Goal: Information Seeking & Learning: Compare options

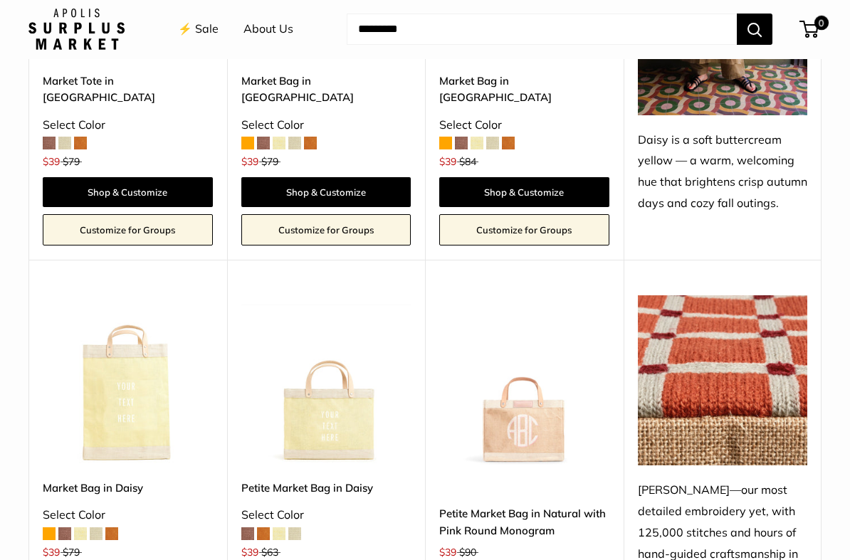
scroll to position [2010, 0]
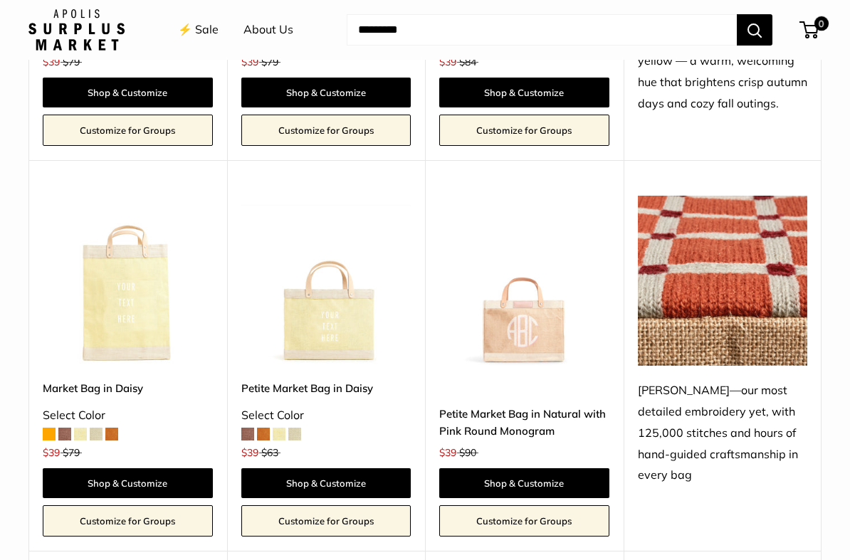
click at [261, 428] on span at bounding box center [263, 434] width 13 height 13
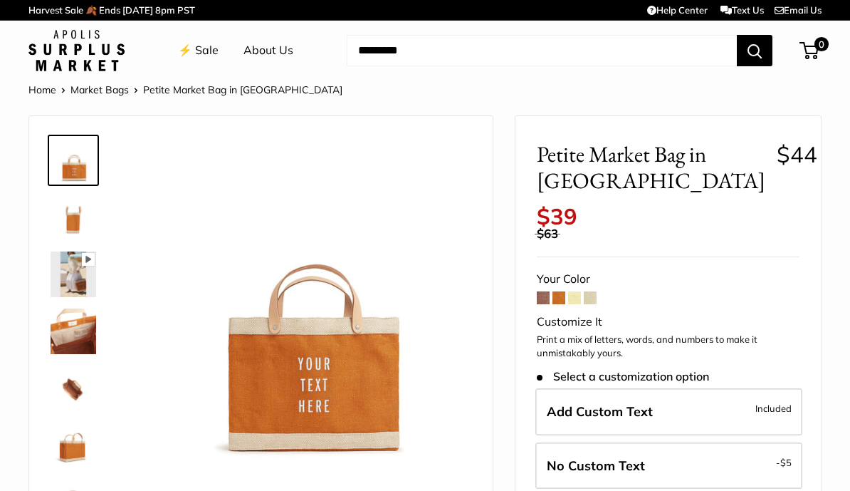
click at [541, 291] on span at bounding box center [543, 297] width 13 height 13
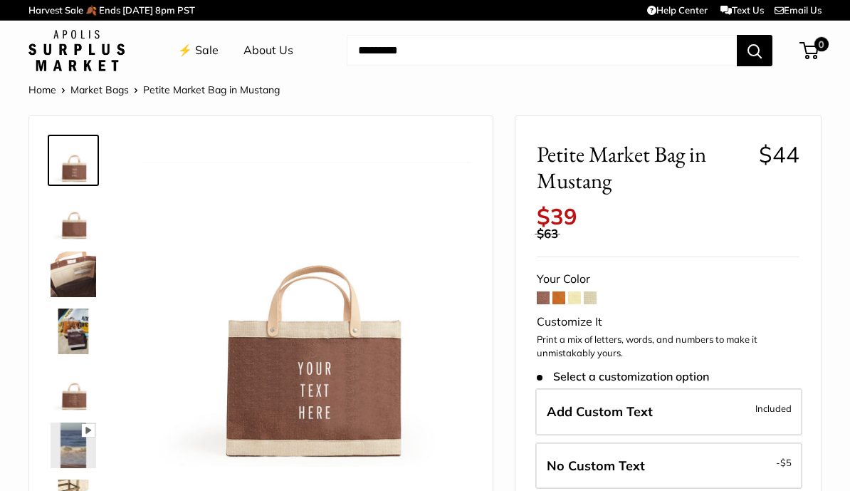
click at [578, 291] on span at bounding box center [574, 297] width 13 height 13
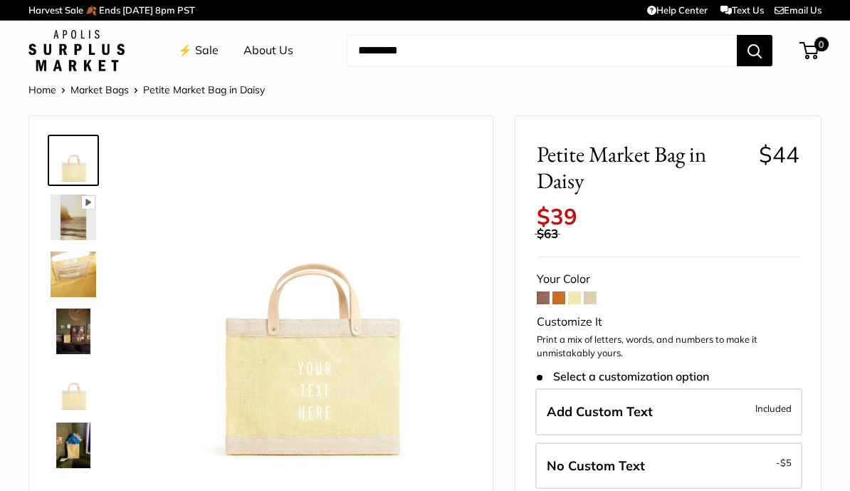
click at [592, 291] on span at bounding box center [590, 297] width 13 height 13
